Goal: Information Seeking & Learning: Learn about a topic

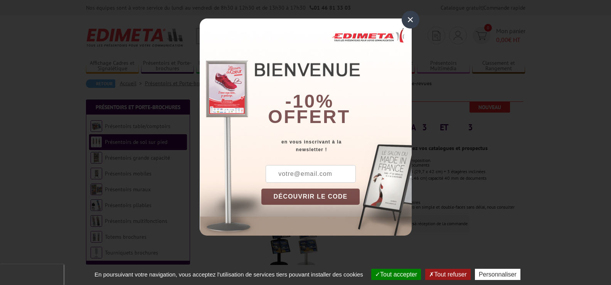
click at [408, 19] on div "×" at bounding box center [410, 20] width 18 height 18
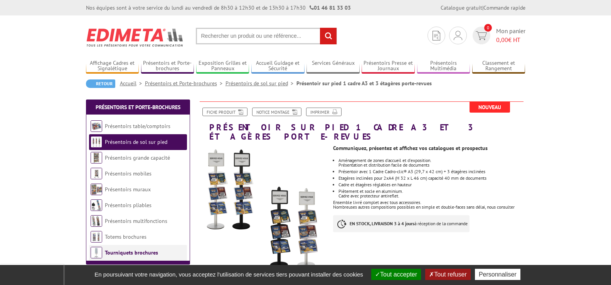
click at [113, 252] on link "Tourniquets brochures" at bounding box center [131, 252] width 53 height 7
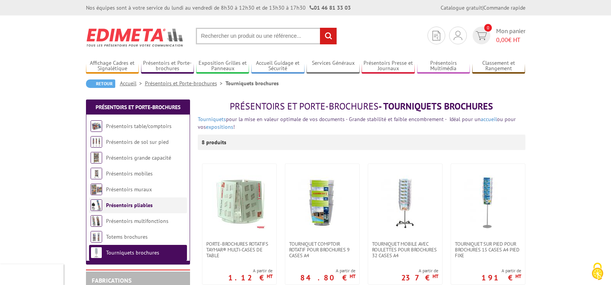
click at [132, 204] on link "Présentoirs pliables" at bounding box center [129, 205] width 47 height 7
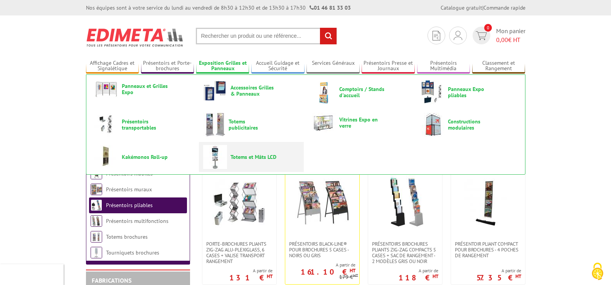
click at [237, 157] on span "Totems et Mâts LCD" at bounding box center [253, 157] width 46 height 6
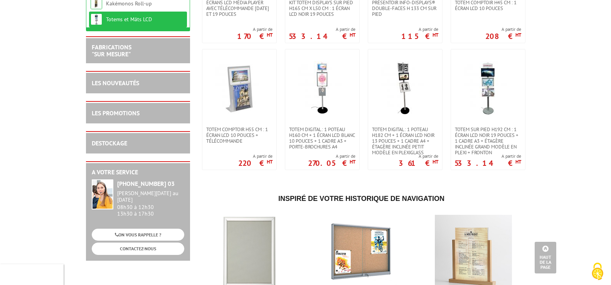
scroll to position [231, 0]
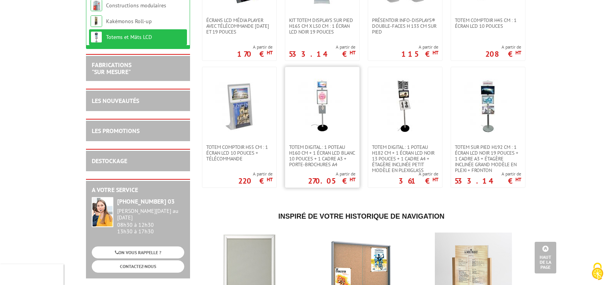
click at [339, 142] on link at bounding box center [322, 105] width 74 height 77
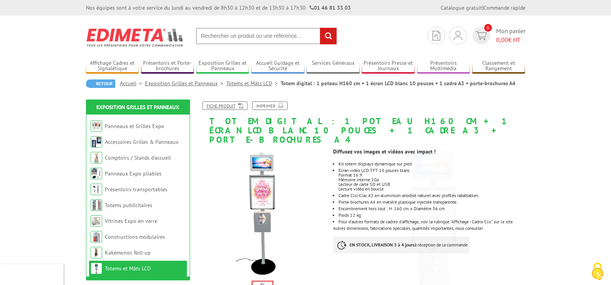
click at [233, 106] on link "Fiche produit" at bounding box center [224, 105] width 45 height 8
